Goal: Obtain resource: Obtain resource

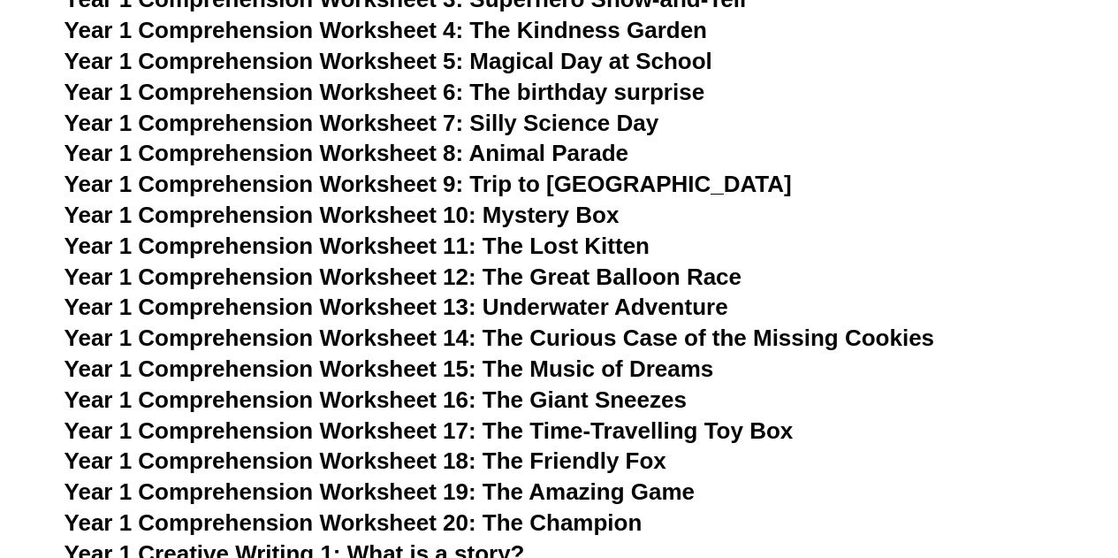
scroll to position [2312, 0]
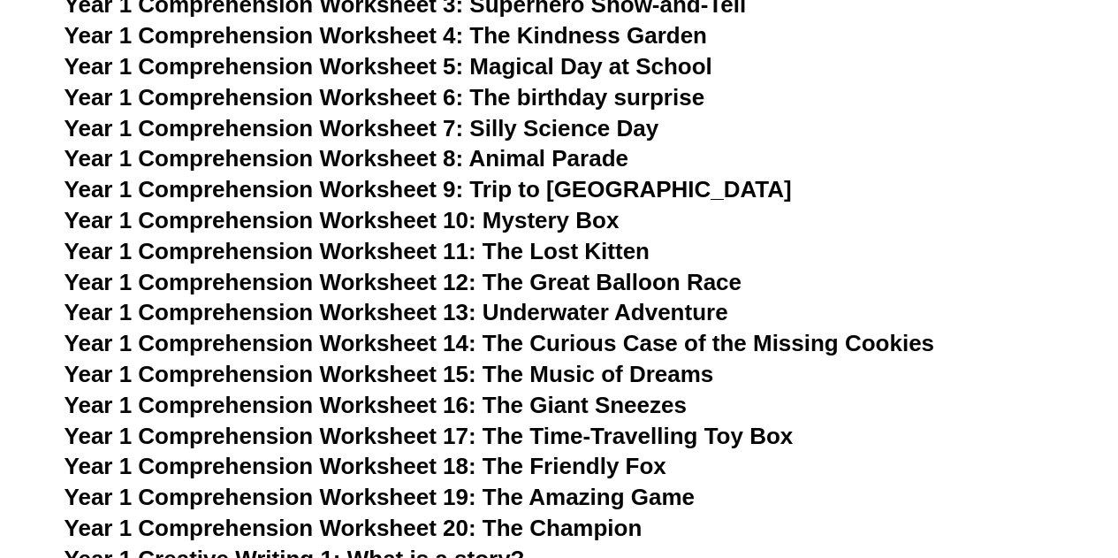
click at [546, 491] on span "Year 1 Comprehension Worksheet 19: The Amazing Game" at bounding box center [380, 496] width 630 height 27
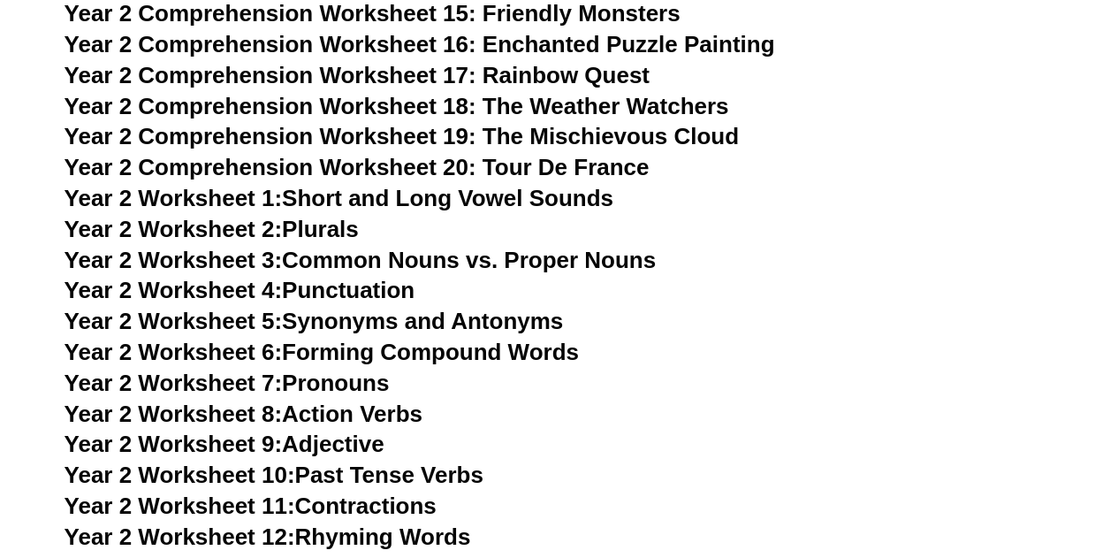
scroll to position [2317, 0]
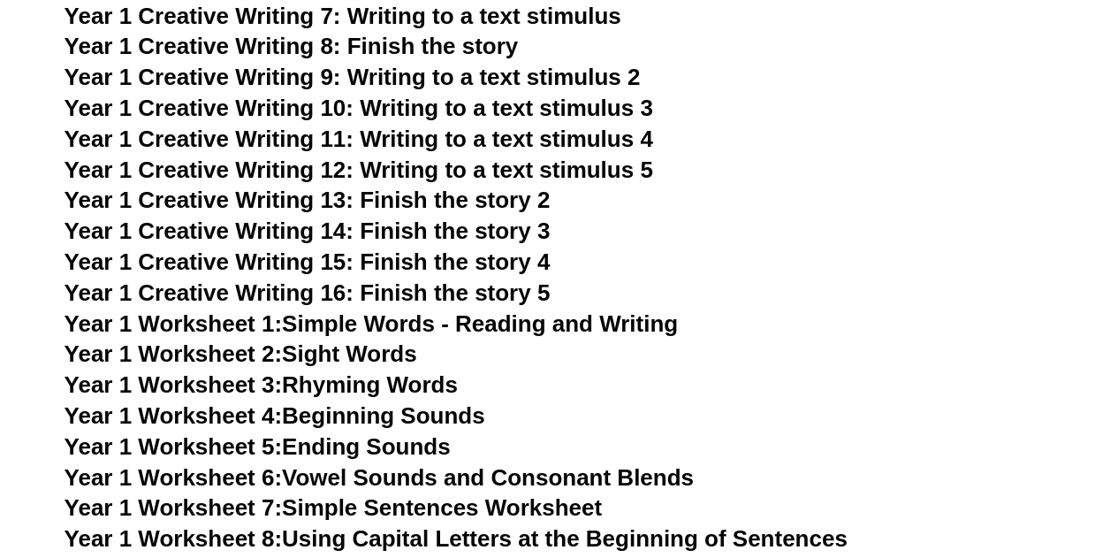
scroll to position [3126, 0]
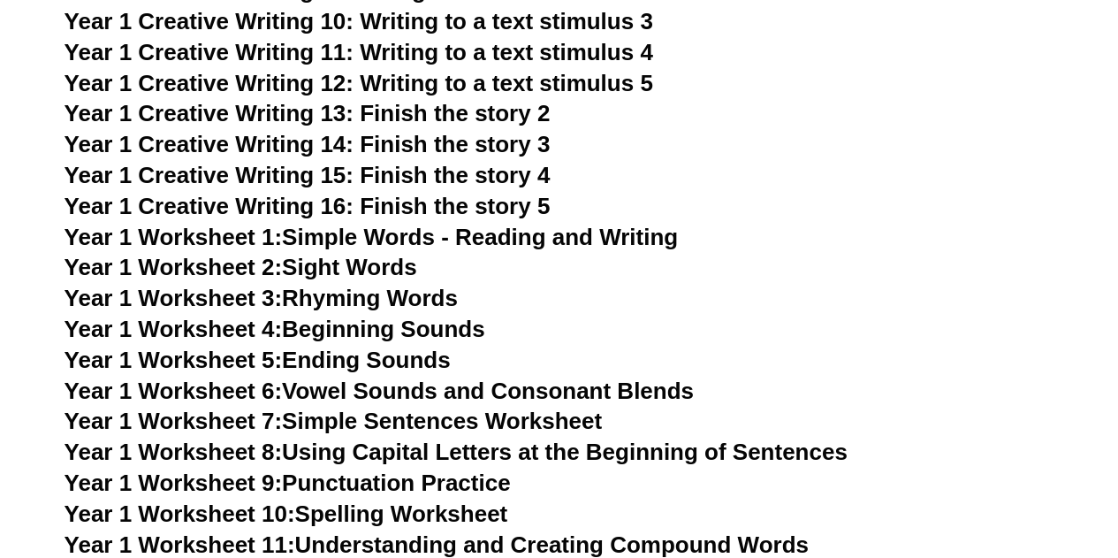
click at [328, 270] on link "Year 1 Worksheet 2: Sight Words" at bounding box center [241, 267] width 353 height 27
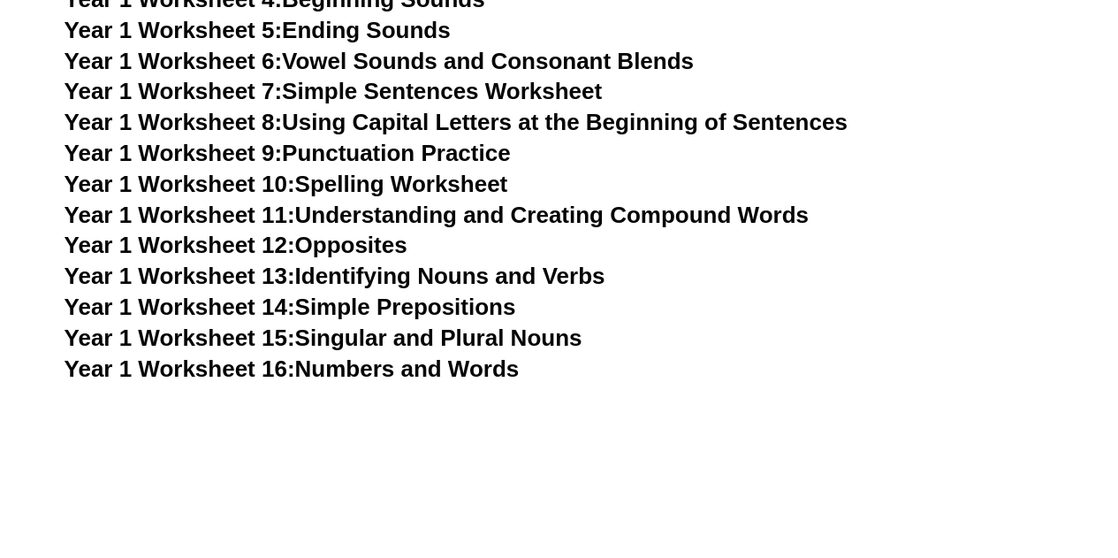
scroll to position [3480, 0]
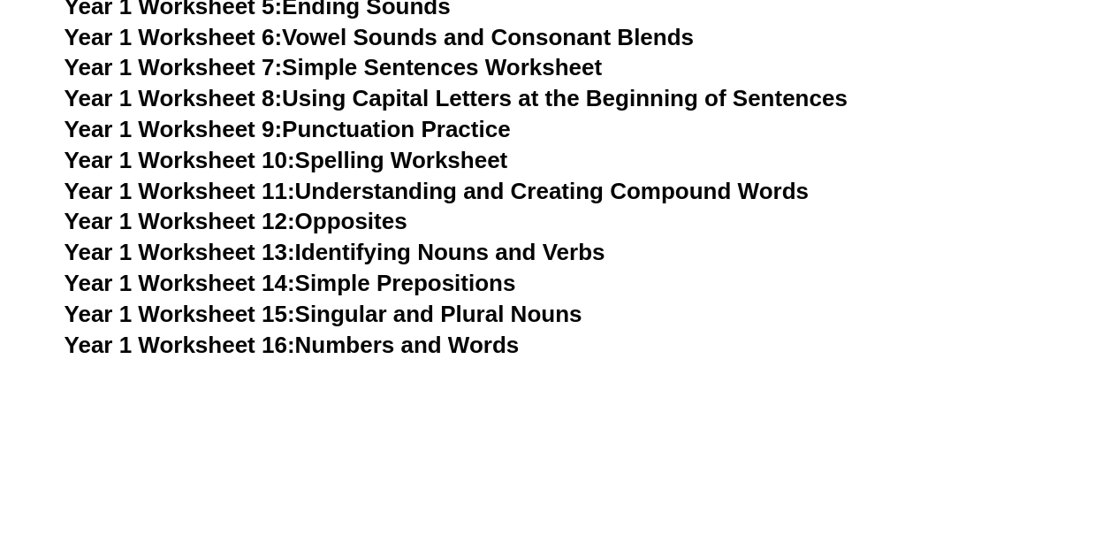
click at [326, 343] on link "Year 1 Worksheet 16: Numbers and Words" at bounding box center [292, 344] width 455 height 27
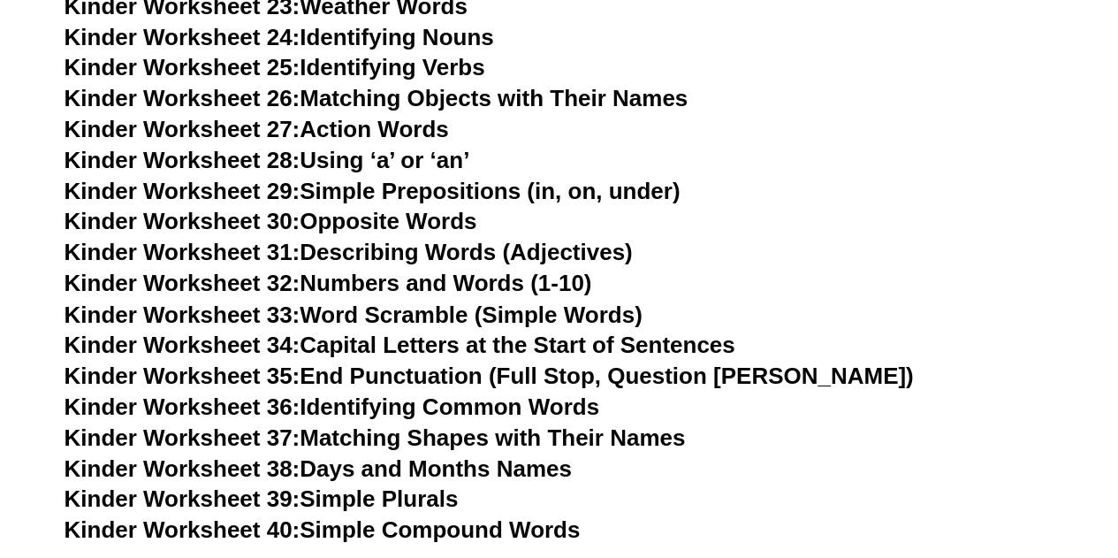
scroll to position [1320, 0]
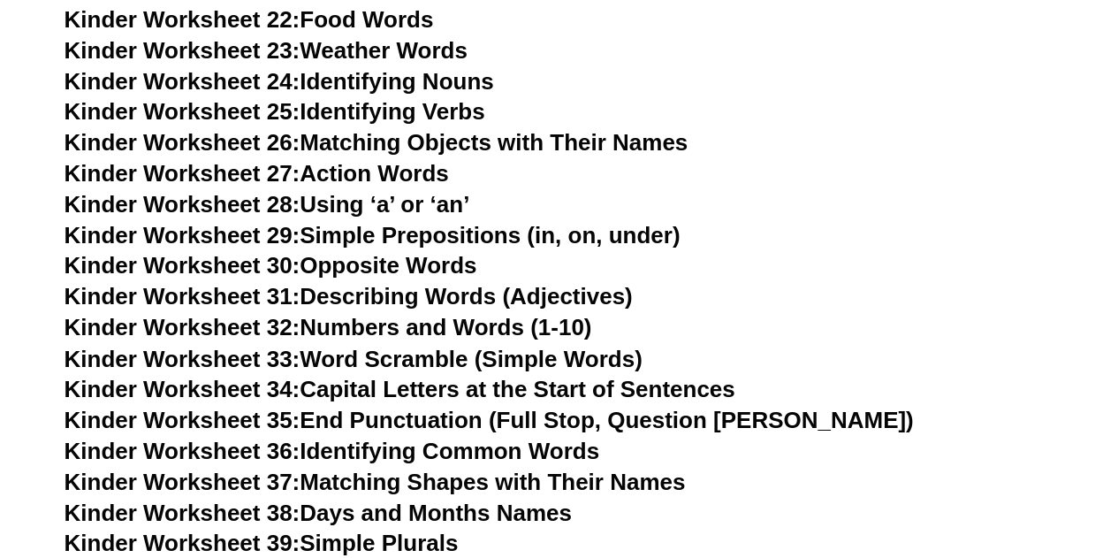
click at [326, 264] on link "Kinder Worksheet 30: Opposite Words" at bounding box center [271, 265] width 413 height 27
click at [355, 179] on link "Kinder Worksheet 27: Action Words" at bounding box center [257, 173] width 384 height 27
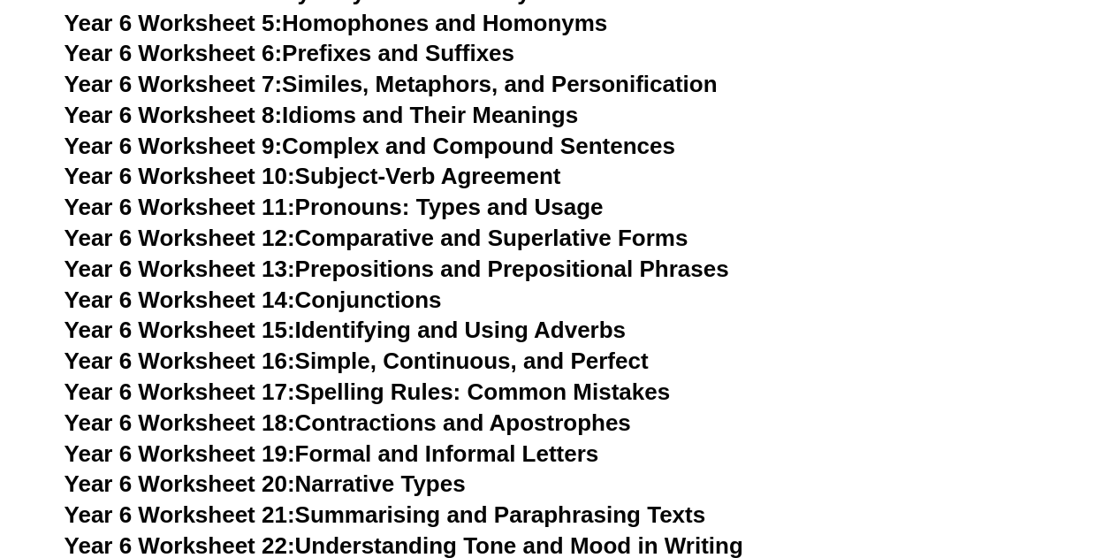
scroll to position [18812, 0]
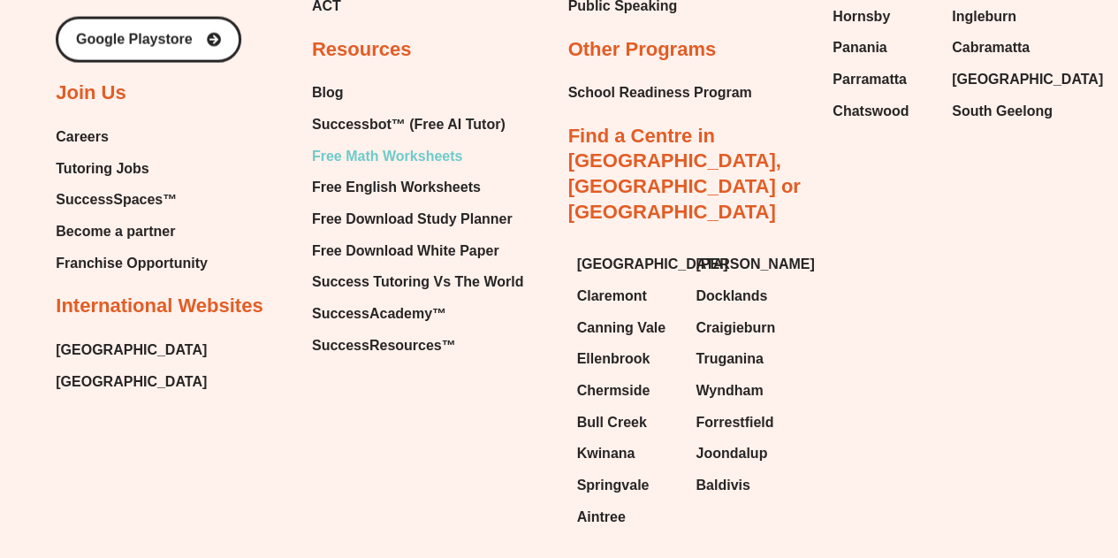
click at [395, 143] on span "Free Math Worksheets" at bounding box center [387, 156] width 150 height 27
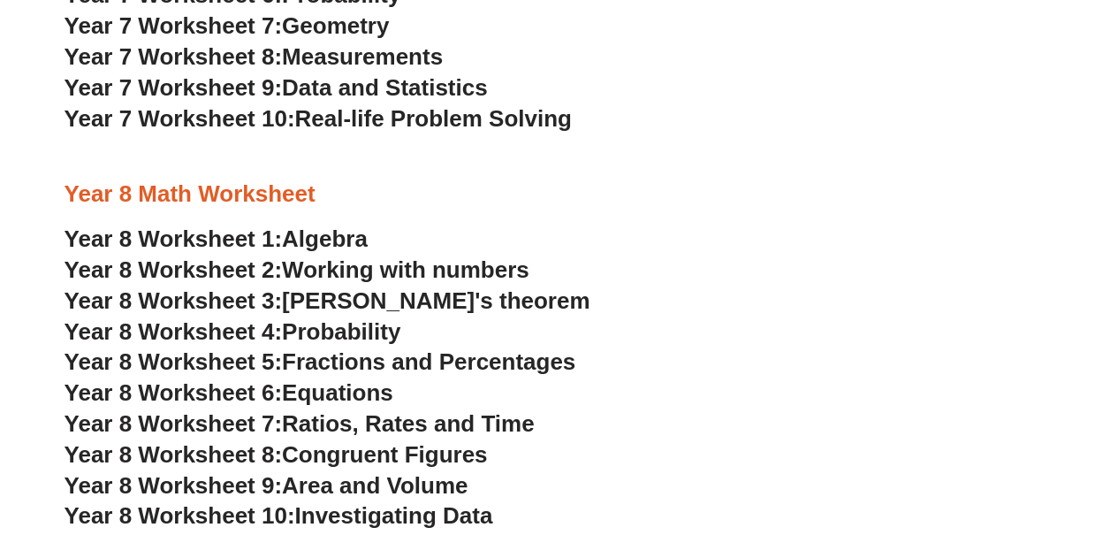
scroll to position [5591, 0]
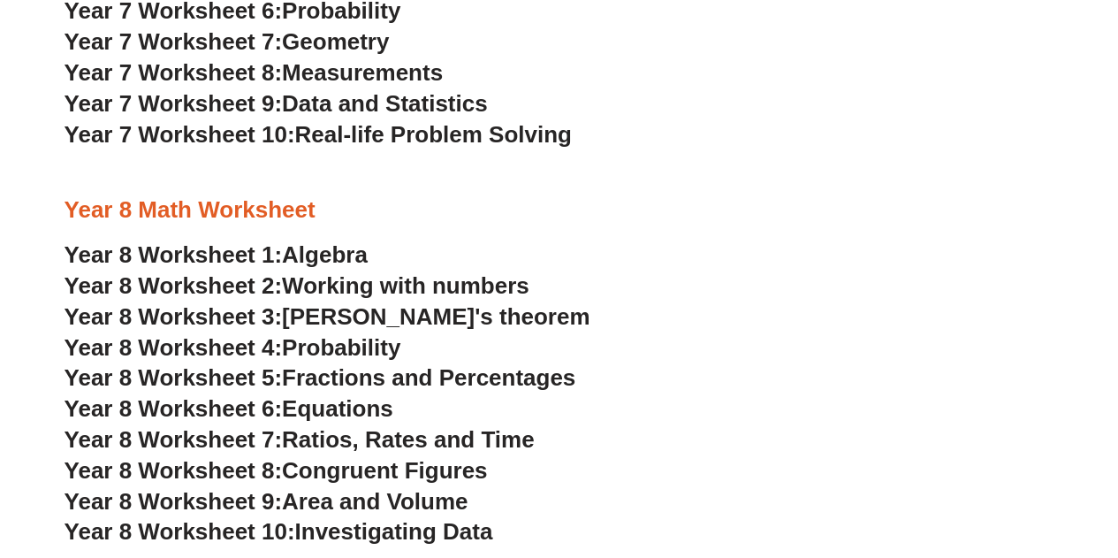
click at [304, 126] on span "Real-life Problem Solving" at bounding box center [432, 134] width 277 height 27
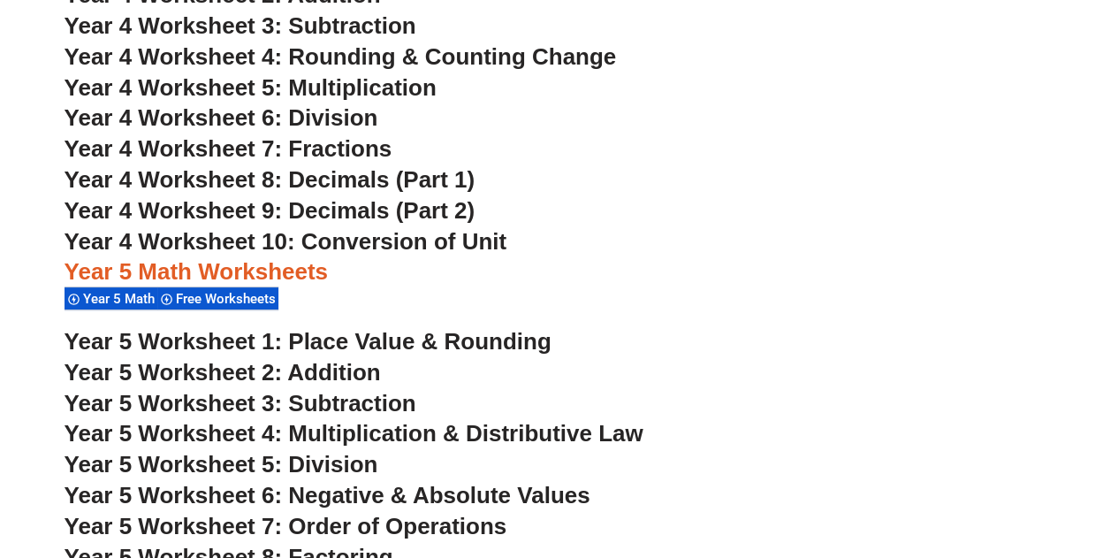
scroll to position [3353, 0]
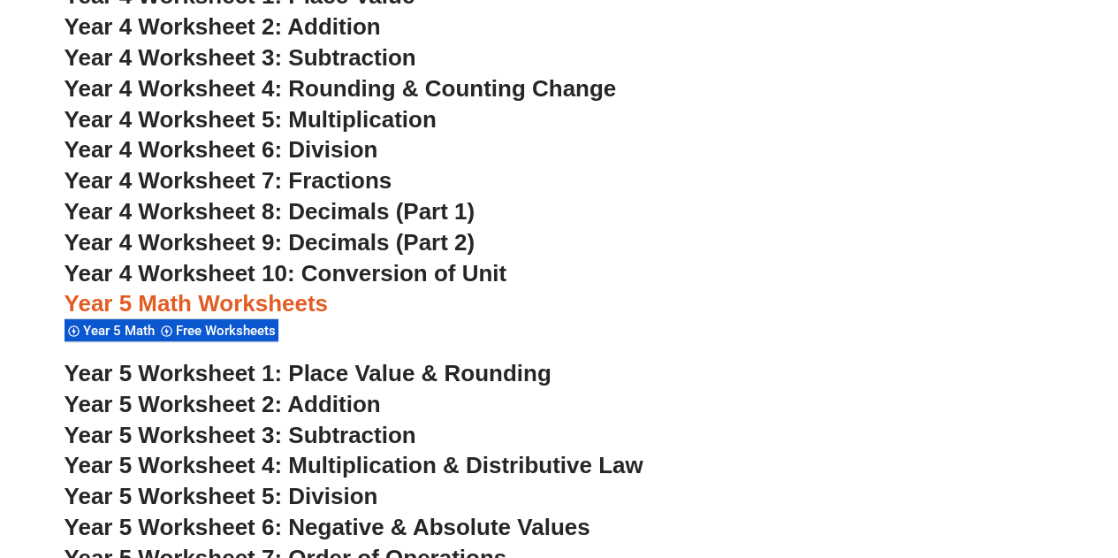
click at [384, 120] on span "Year 4 Worksheet 5: Multiplication" at bounding box center [251, 119] width 372 height 27
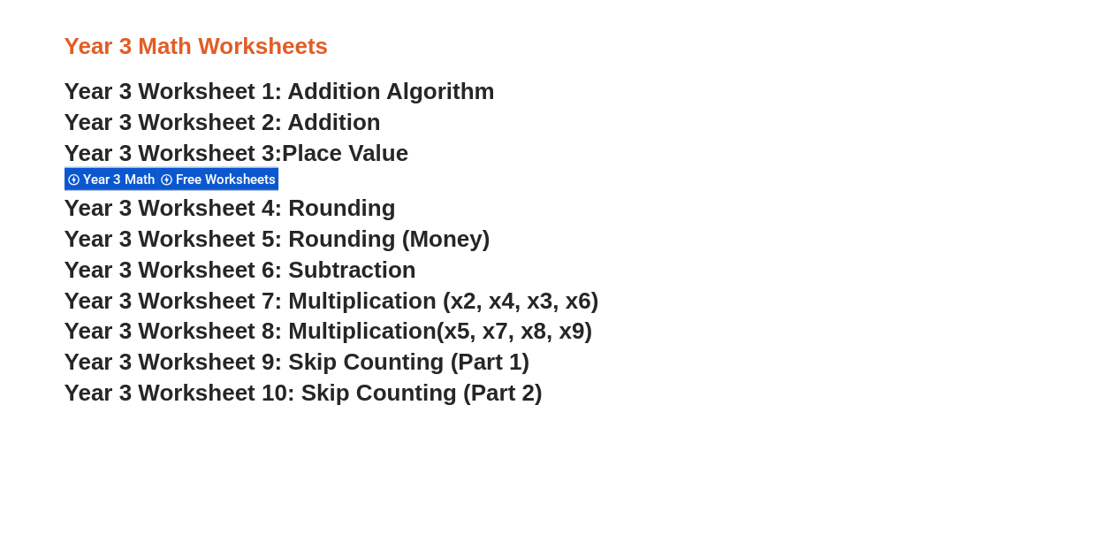
scroll to position [2453, 0]
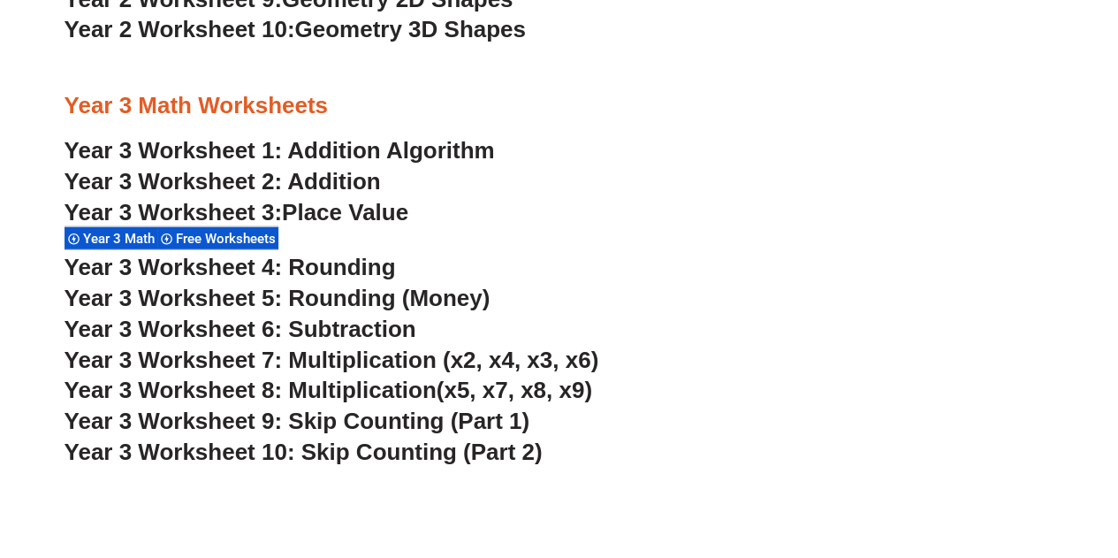
click at [419, 392] on span "Year 3 Worksheet 8: Multiplication" at bounding box center [251, 390] width 372 height 27
click at [260, 352] on span "Year 3 Worksheet 7: Multiplication (x2, x4, x3, x6)" at bounding box center [332, 359] width 535 height 27
